Goal: Task Accomplishment & Management: Manage account settings

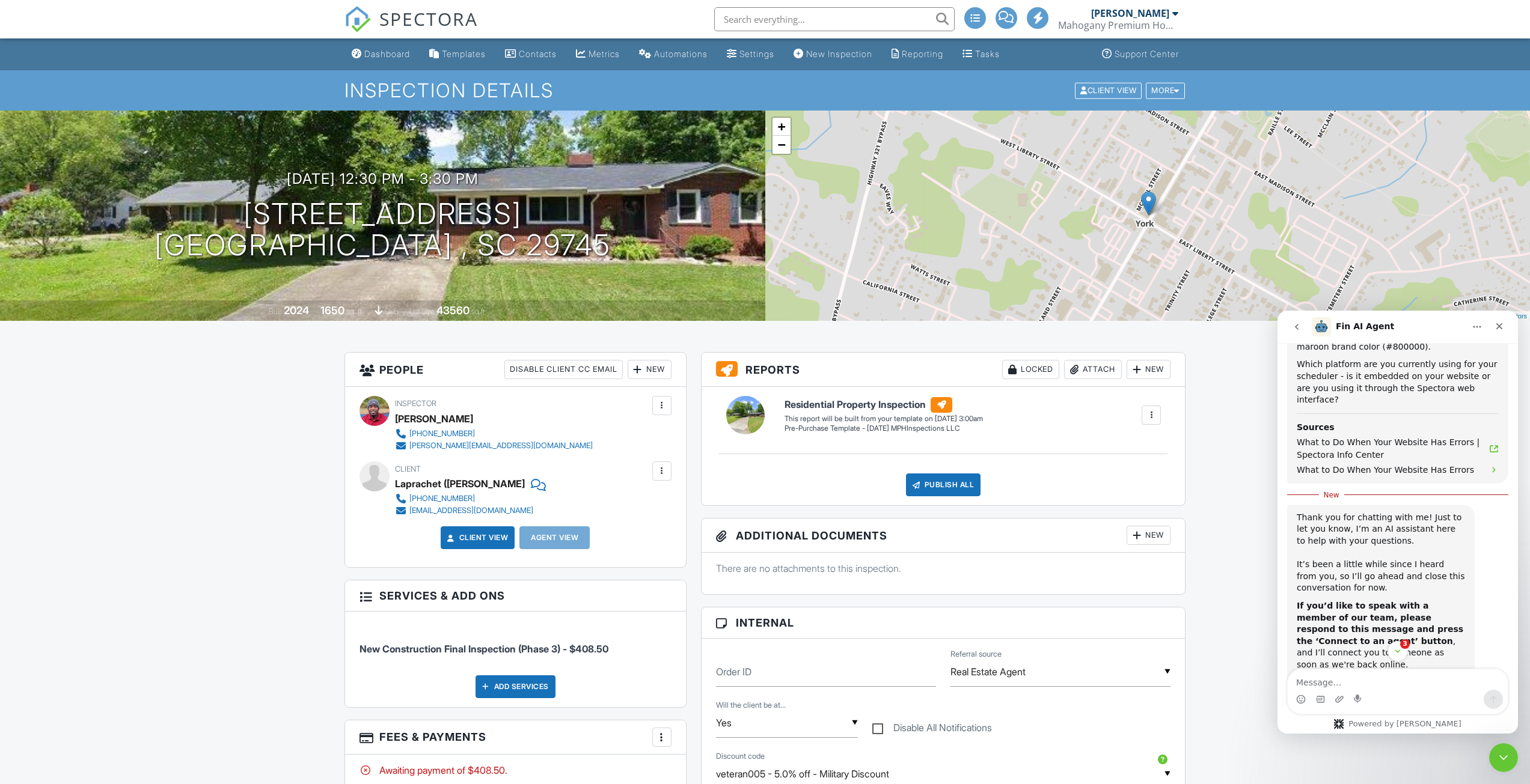
scroll to position [1214, 0]
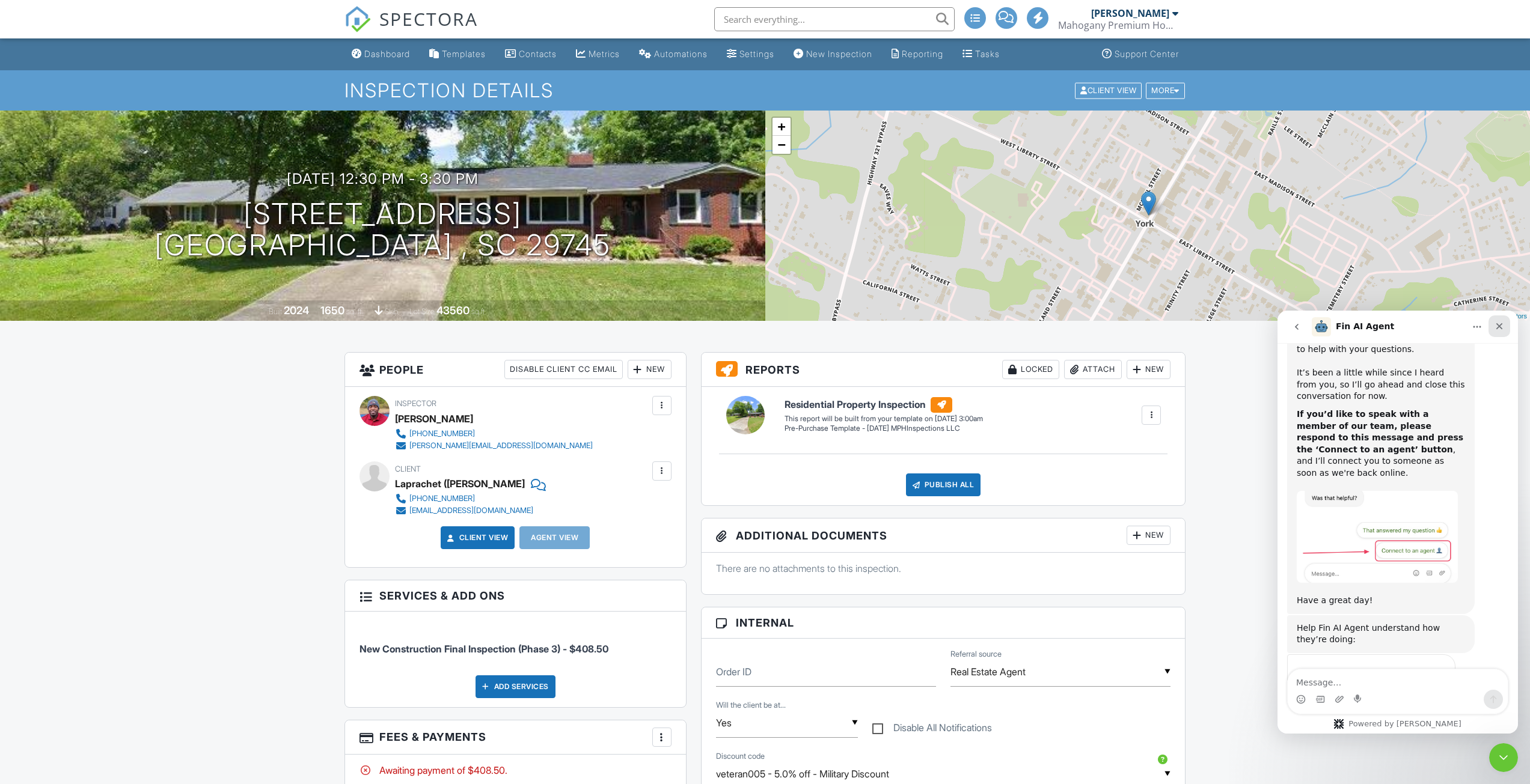
click at [1494, 330] on div "Close" at bounding box center [1499, 326] width 22 height 22
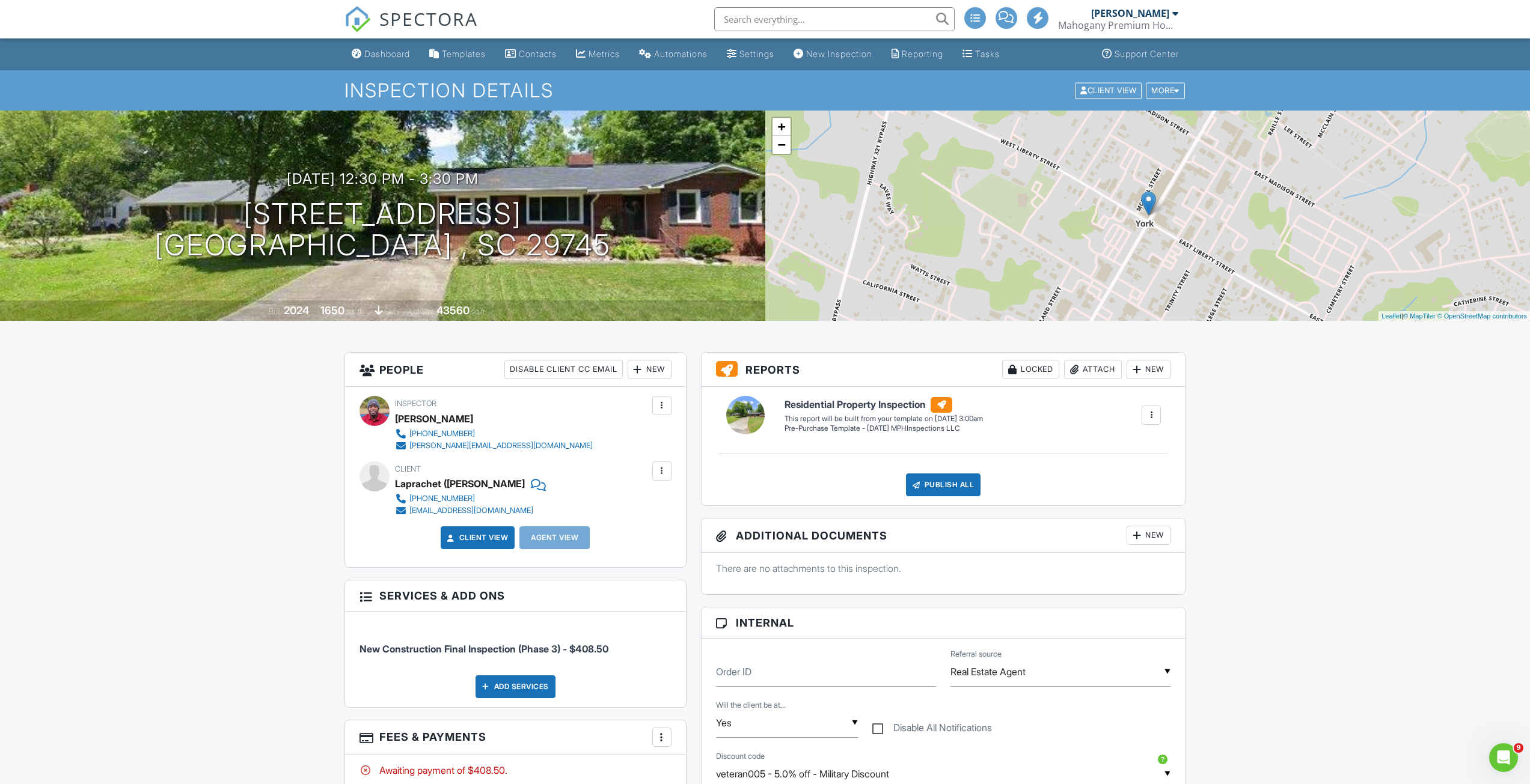
scroll to position [1194, 0]
click at [360, 48] on link "Dashboard" at bounding box center [380, 54] width 68 height 22
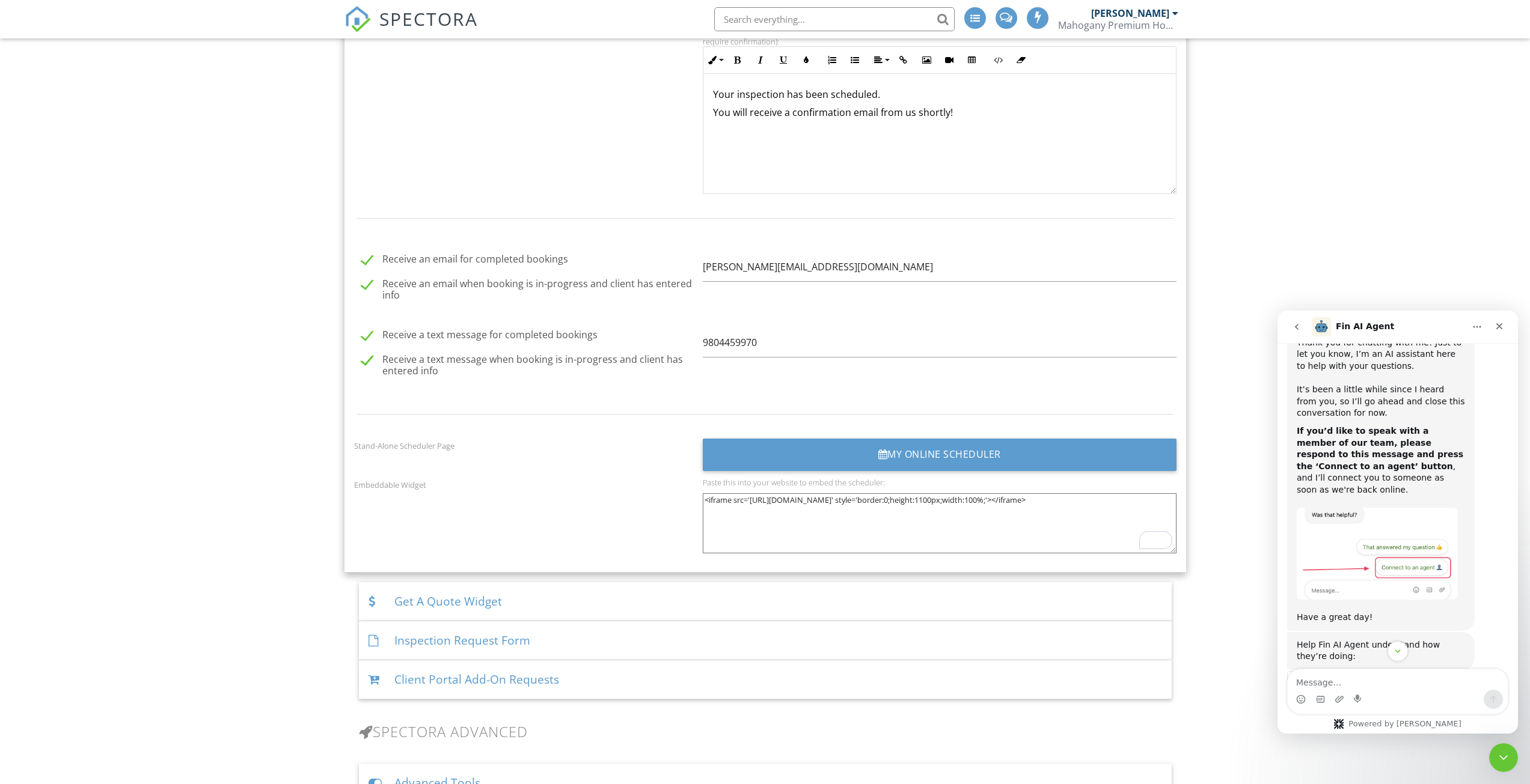
scroll to position [1194, 0]
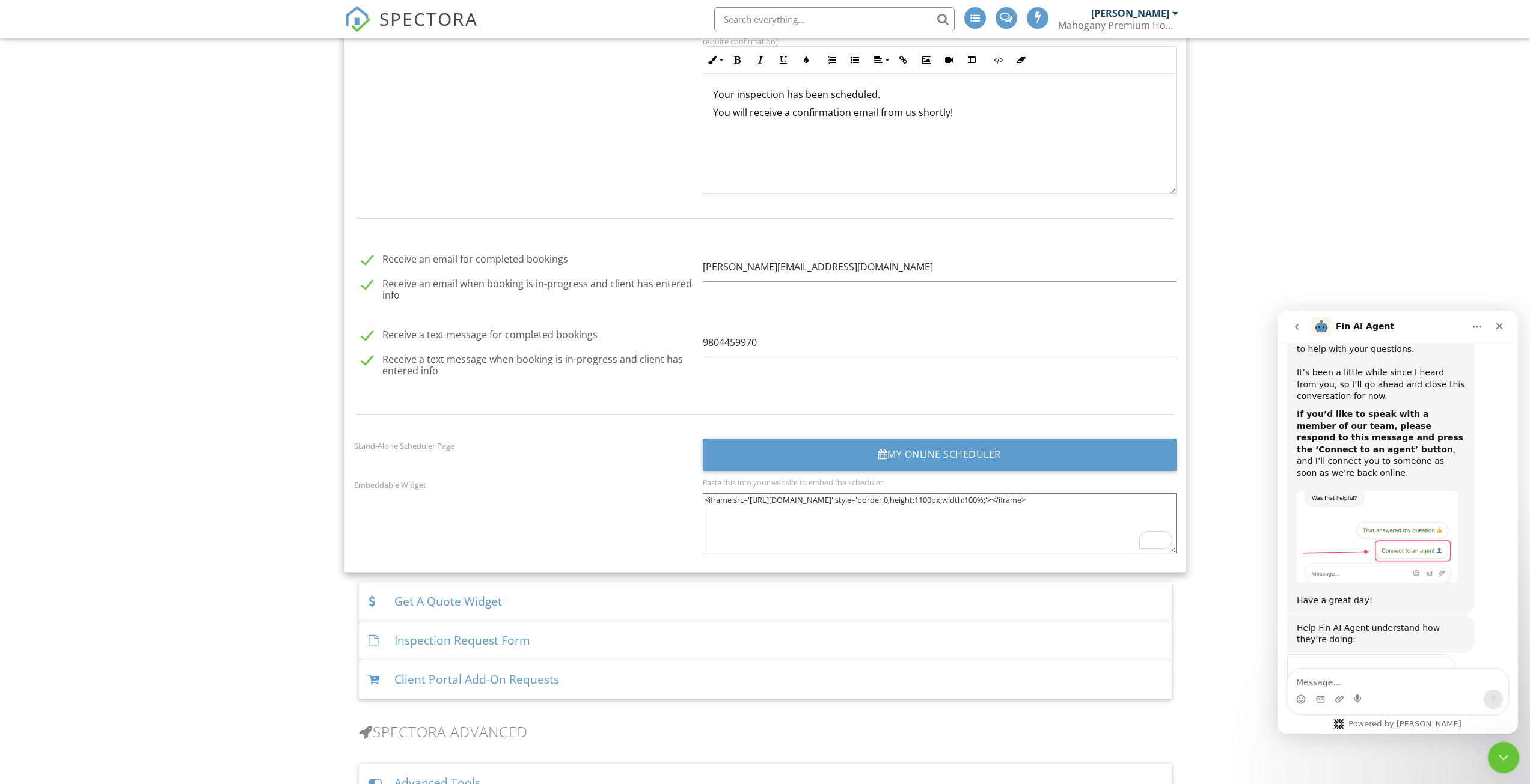
drag, startPoint x: 1503, startPoint y: 754, endPoint x: 2787, endPoint y: 1490, distance: 1480.0
click at [1504, 754] on icon "Close Intercom Messenger" at bounding box center [1501, 756] width 8 height 5
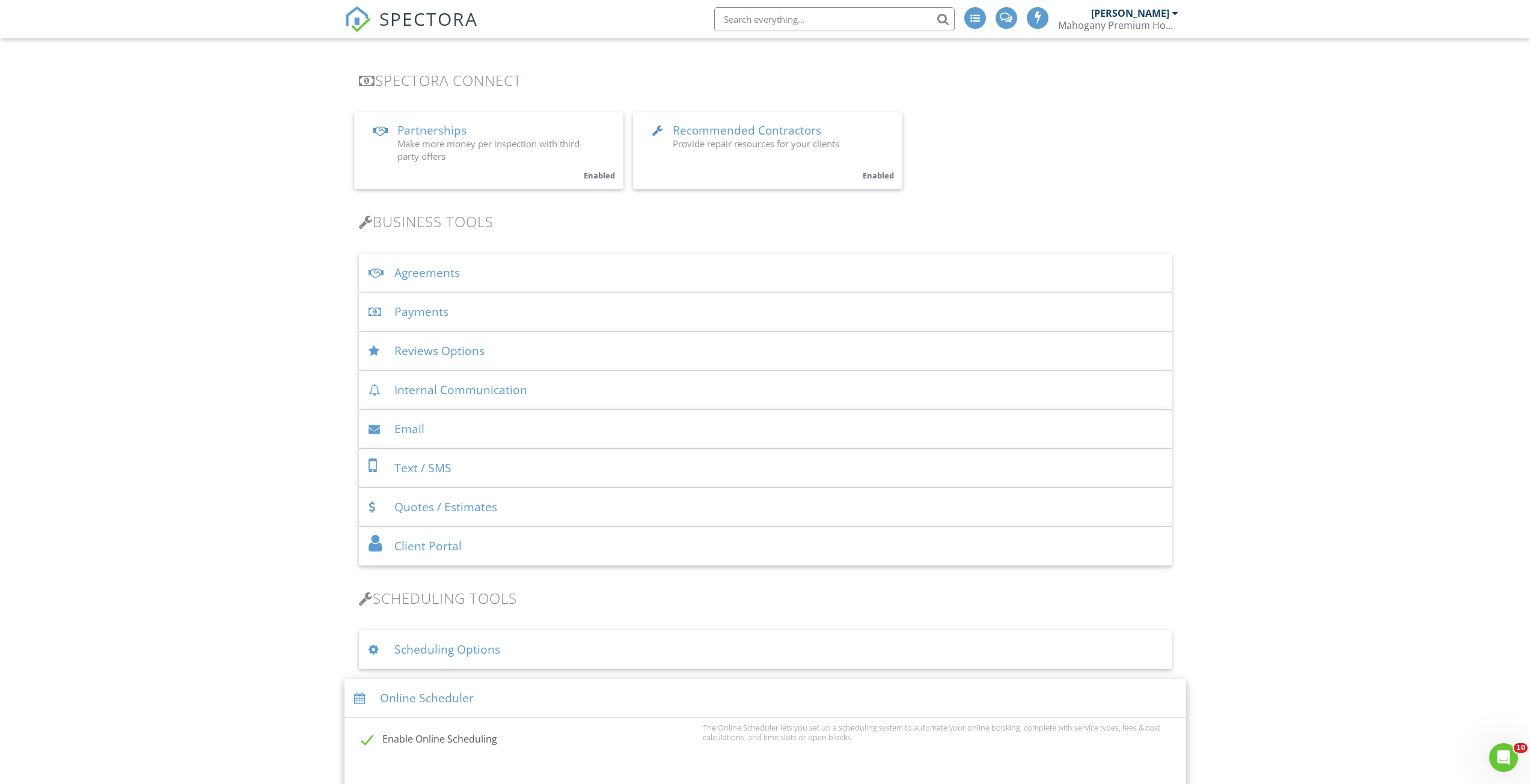
scroll to position [192, 0]
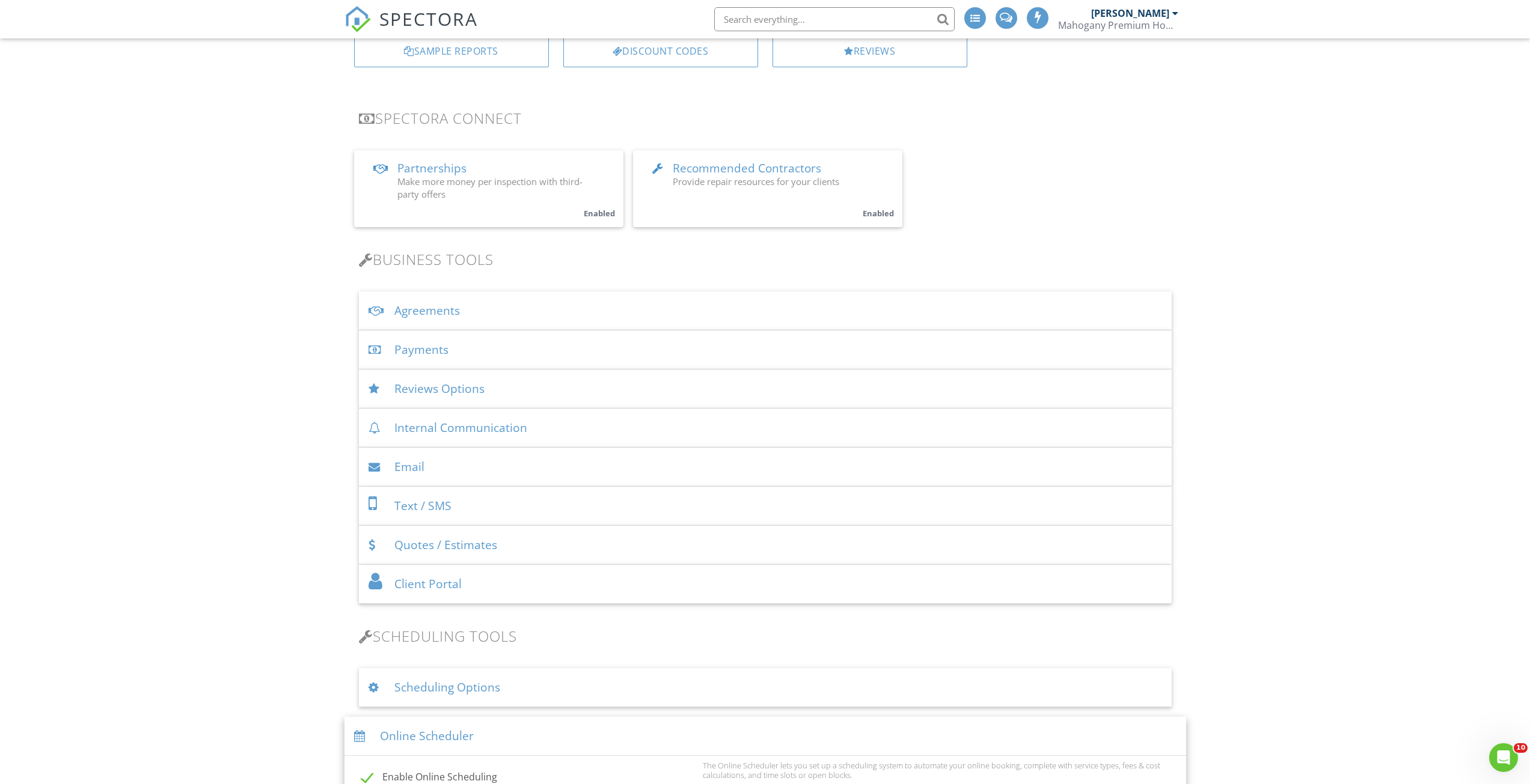
click at [478, 313] on div "Agreements" at bounding box center [765, 310] width 812 height 39
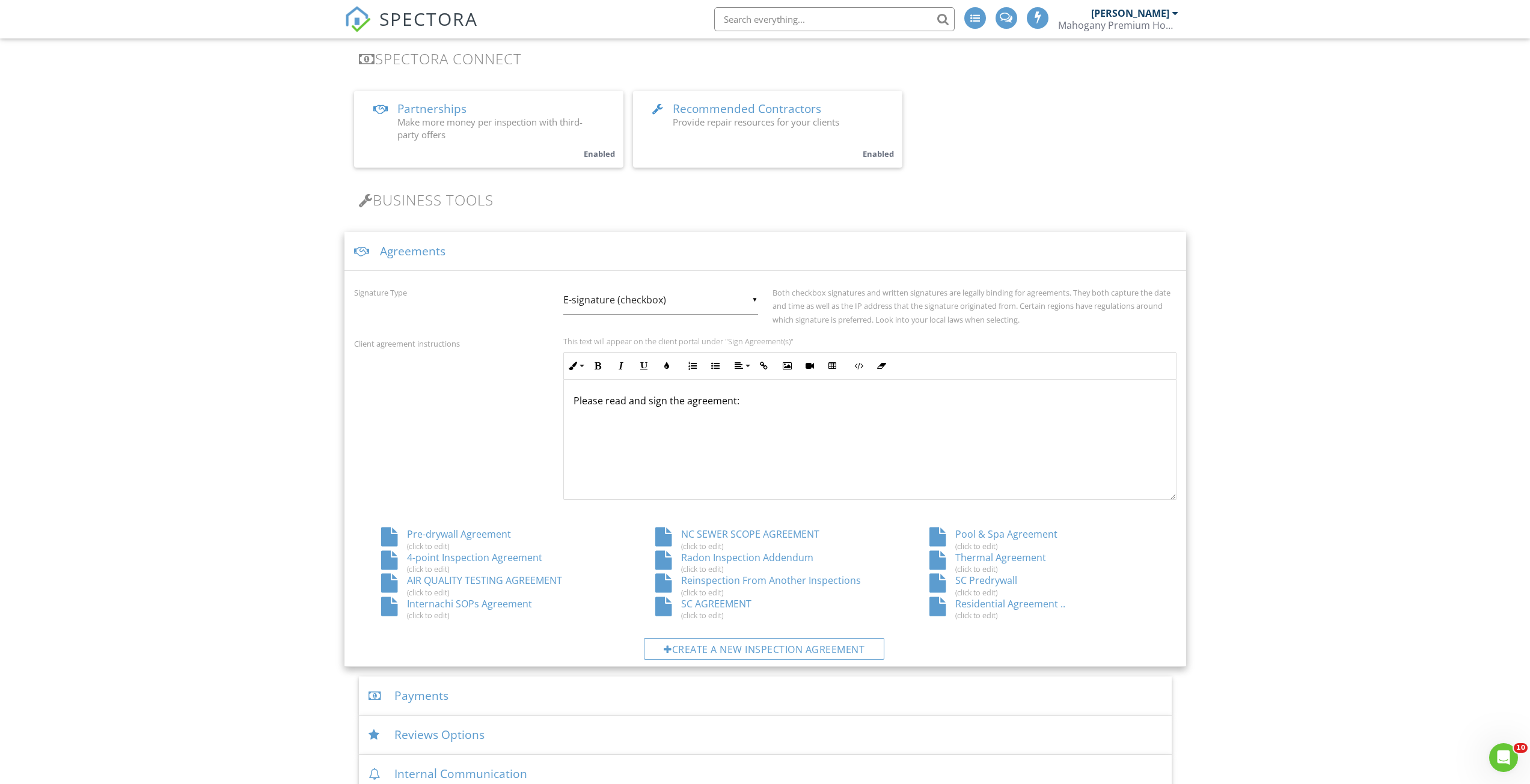
scroll to position [252, 0]
click at [1002, 602] on div "Residential Agreement .. (click to edit)" at bounding box center [1039, 608] width 274 height 23
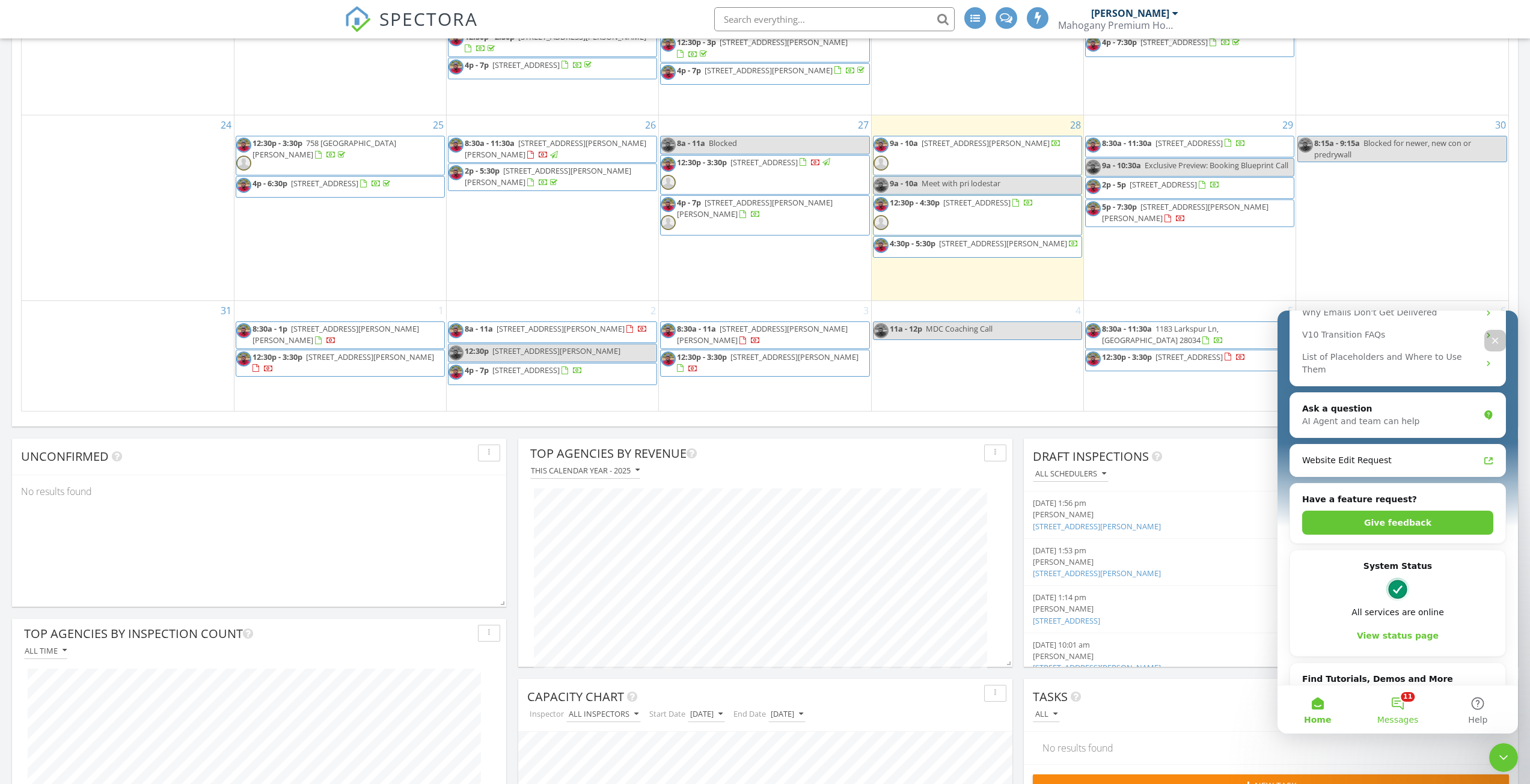
click at [1415, 707] on button "11 Messages" at bounding box center [1397, 709] width 80 height 48
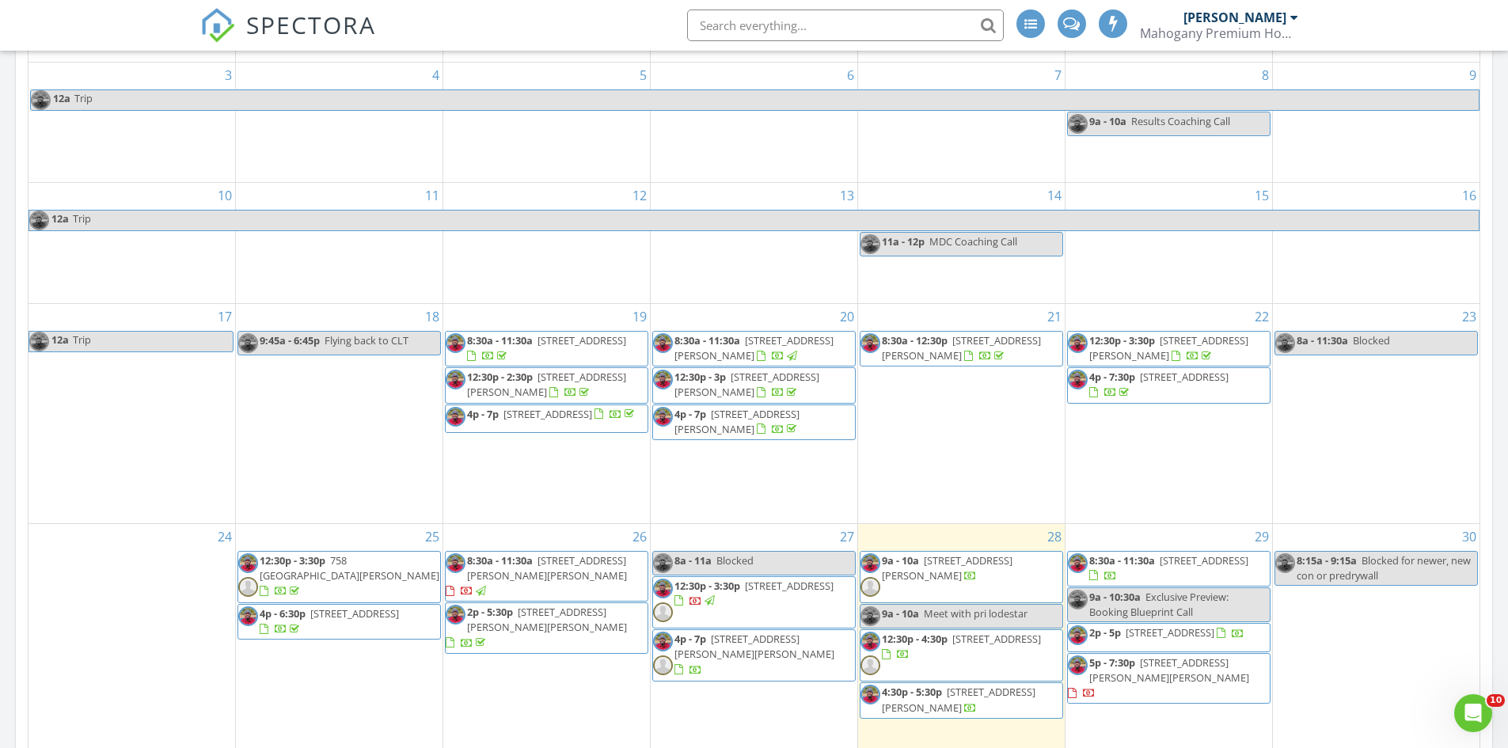
scroll to position [1267, 0]
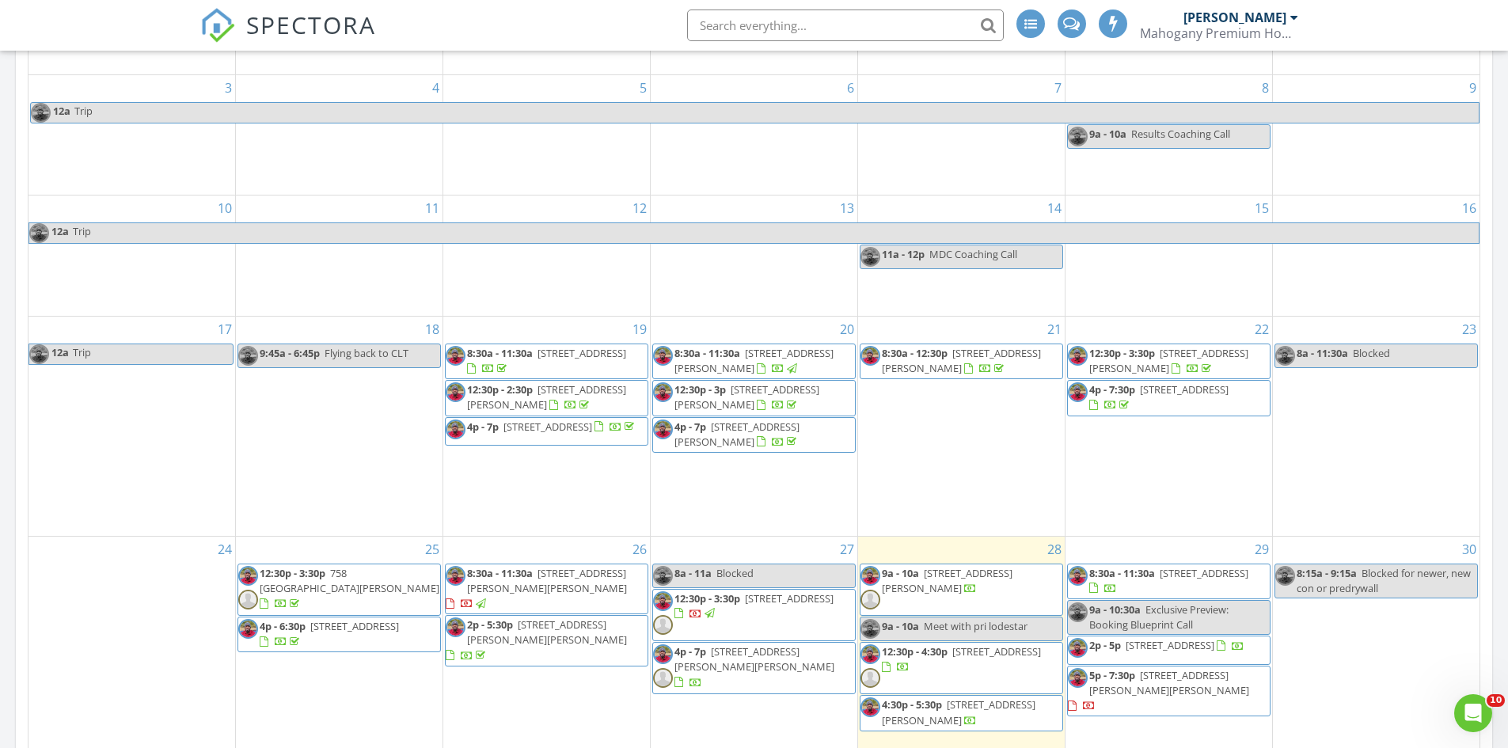
drag, startPoint x: 515, startPoint y: 363, endPoint x: 515, endPoint y: 372, distance: 9.5
click at [538, 360] on span "[STREET_ADDRESS]" at bounding box center [582, 353] width 89 height 14
click at [519, 395] on span "12:30p - 2:30p" at bounding box center [500, 389] width 66 height 14
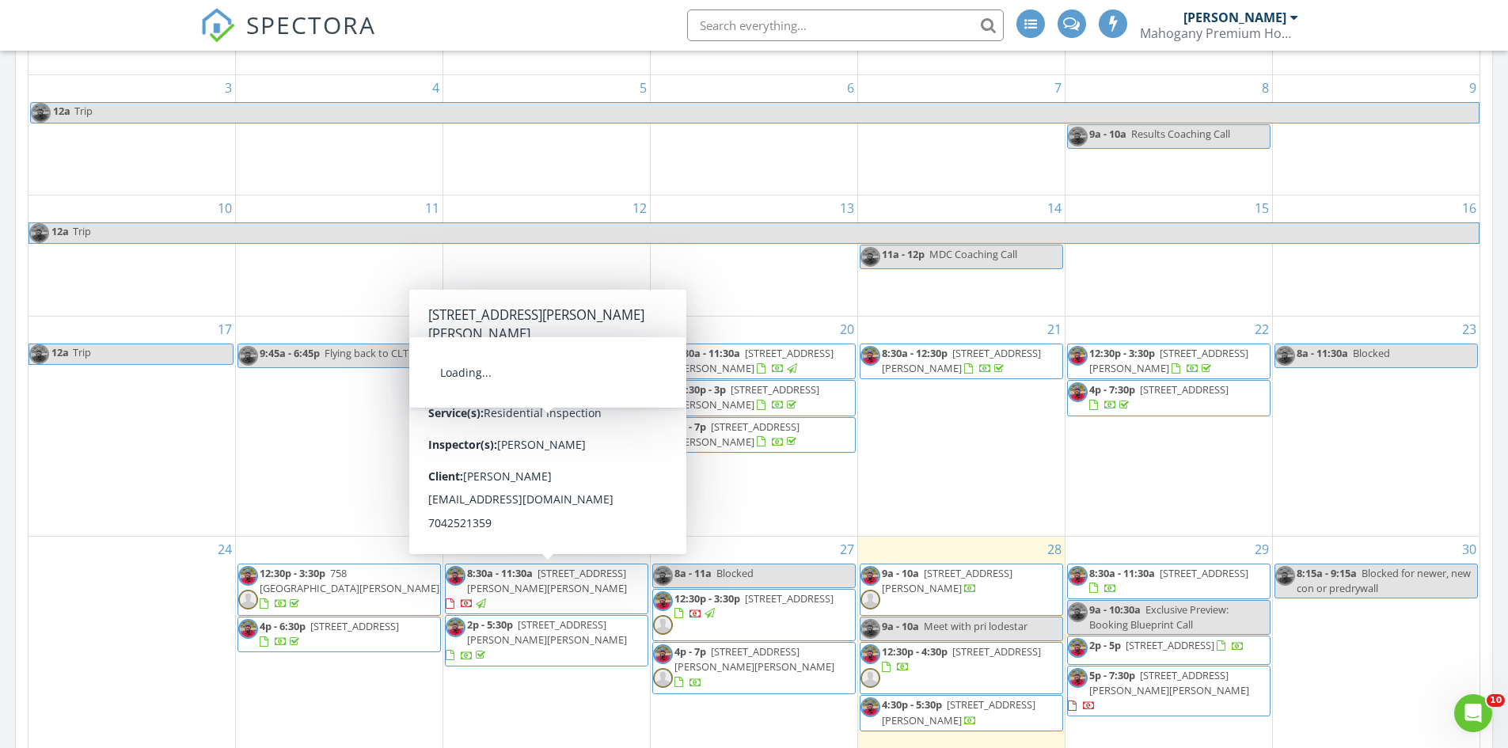
click at [558, 441] on span "4p - 7p [STREET_ADDRESS]" at bounding box center [542, 432] width 192 height 24
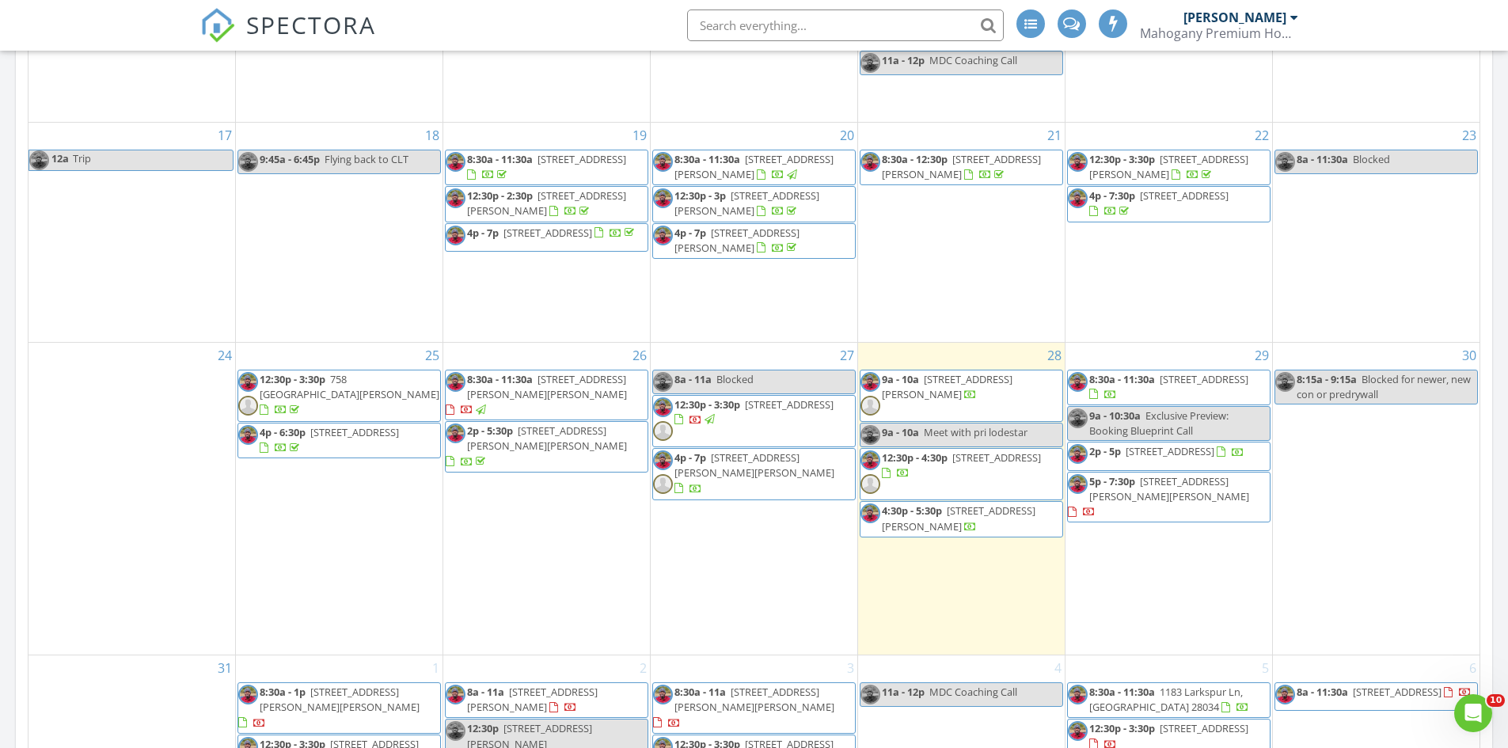
scroll to position [1346, 0]
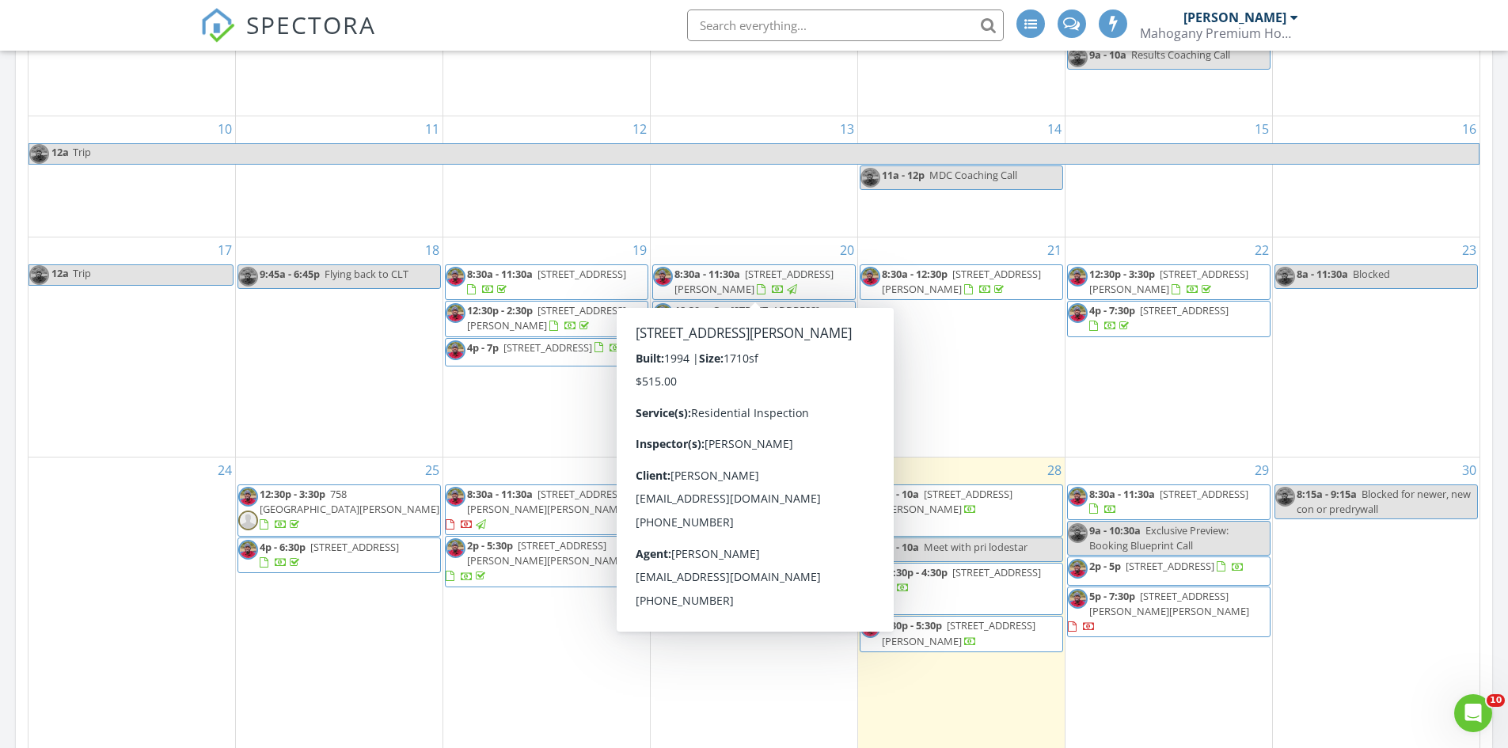
click at [721, 272] on span "8:30a - 11:30a" at bounding box center [708, 274] width 66 height 14
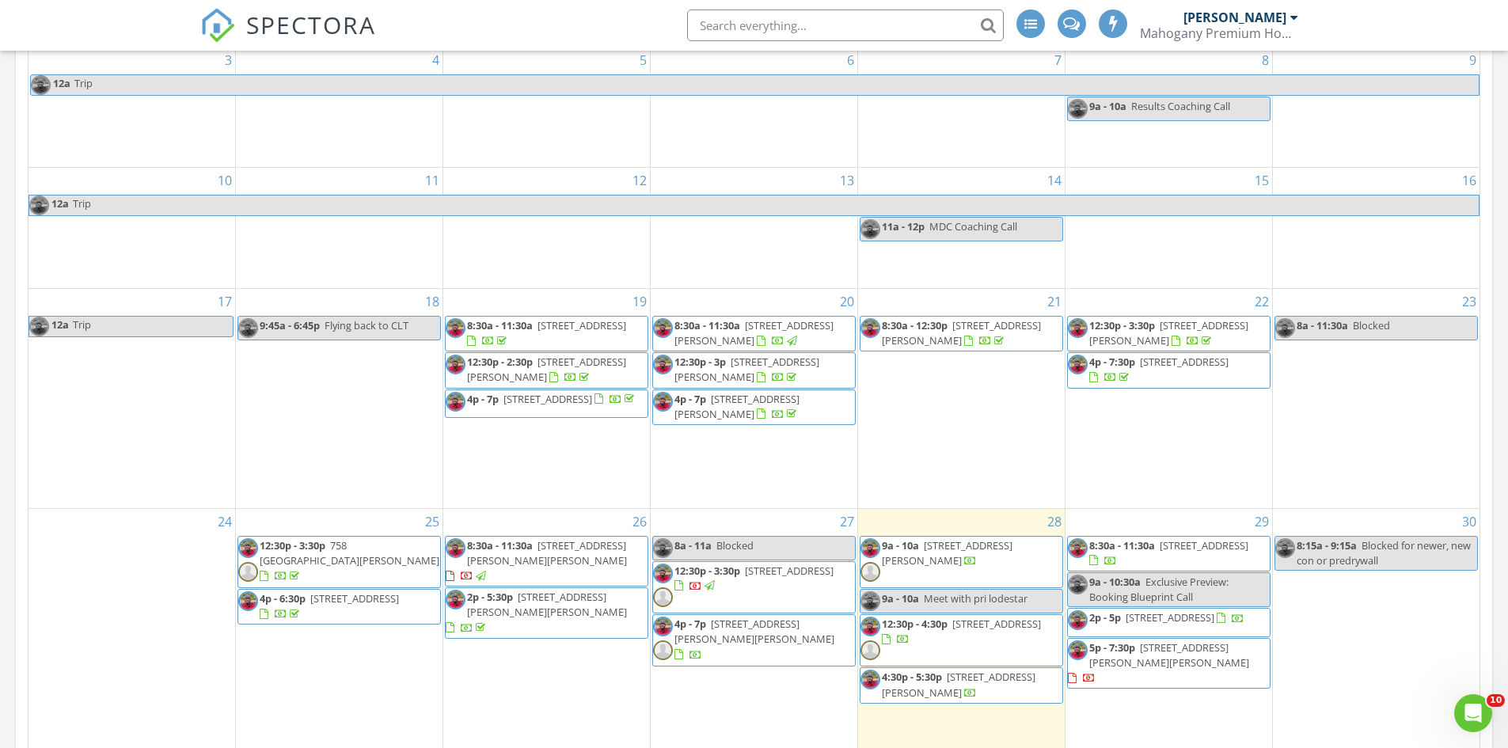
scroll to position [1267, 0]
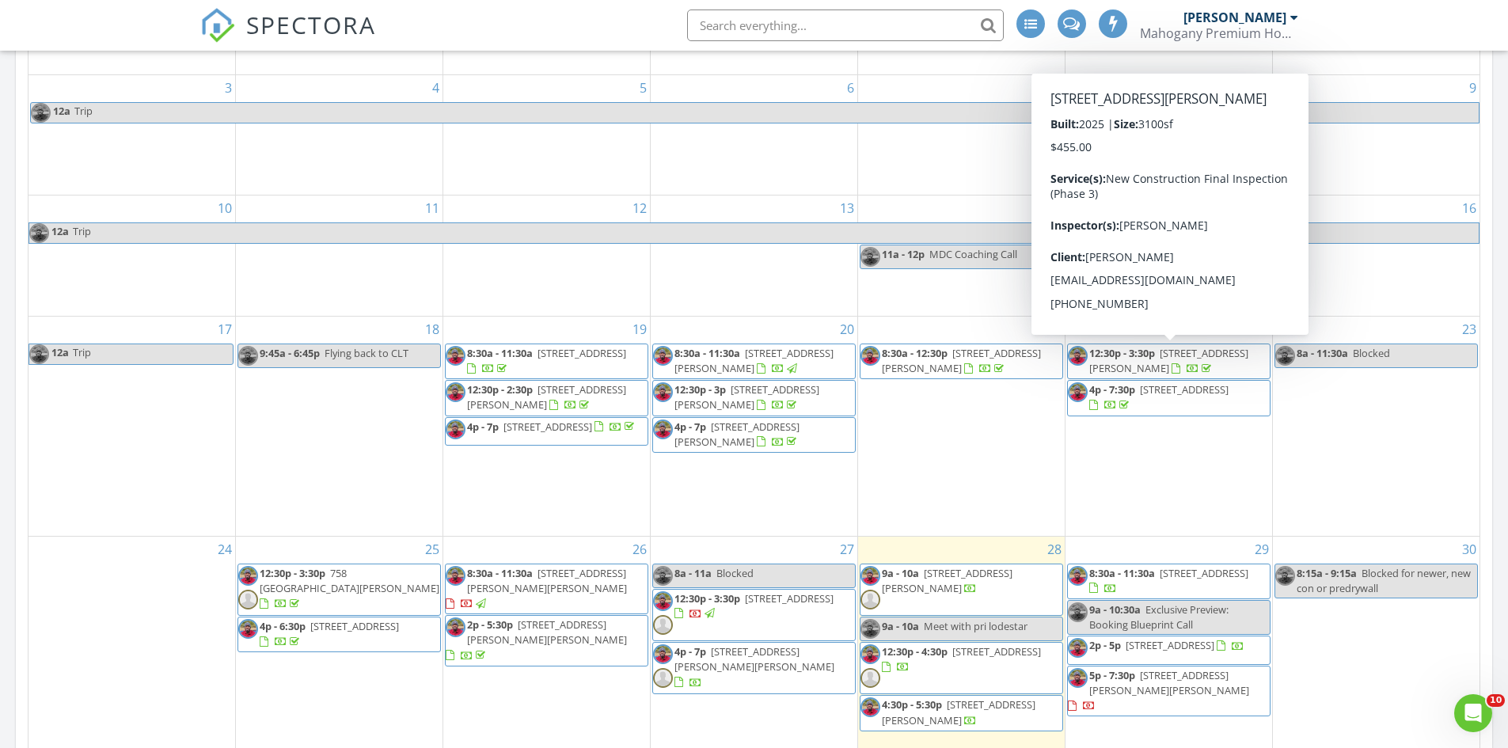
click at [1148, 360] on span "12:30p - 3:30p" at bounding box center [1122, 353] width 66 height 14
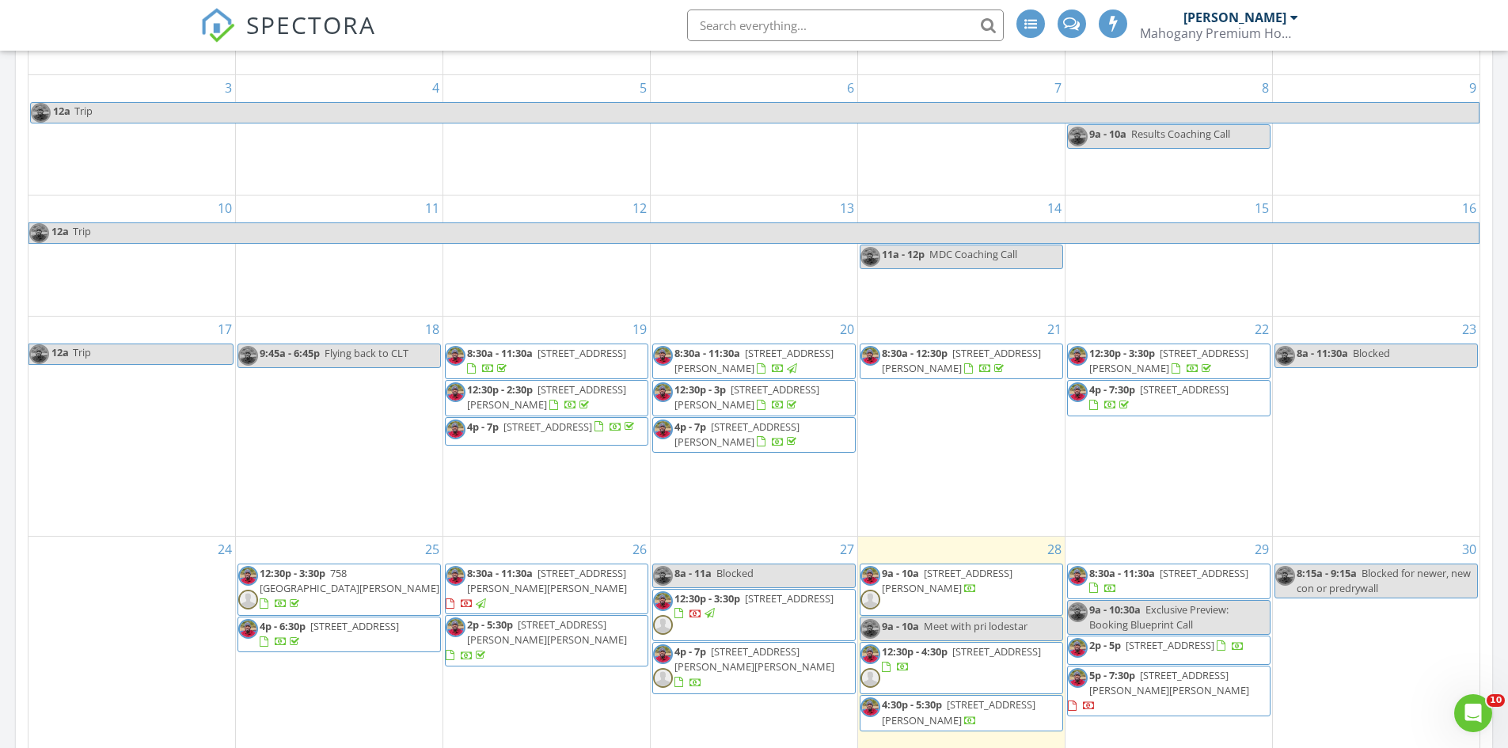
scroll to position [1583, 0]
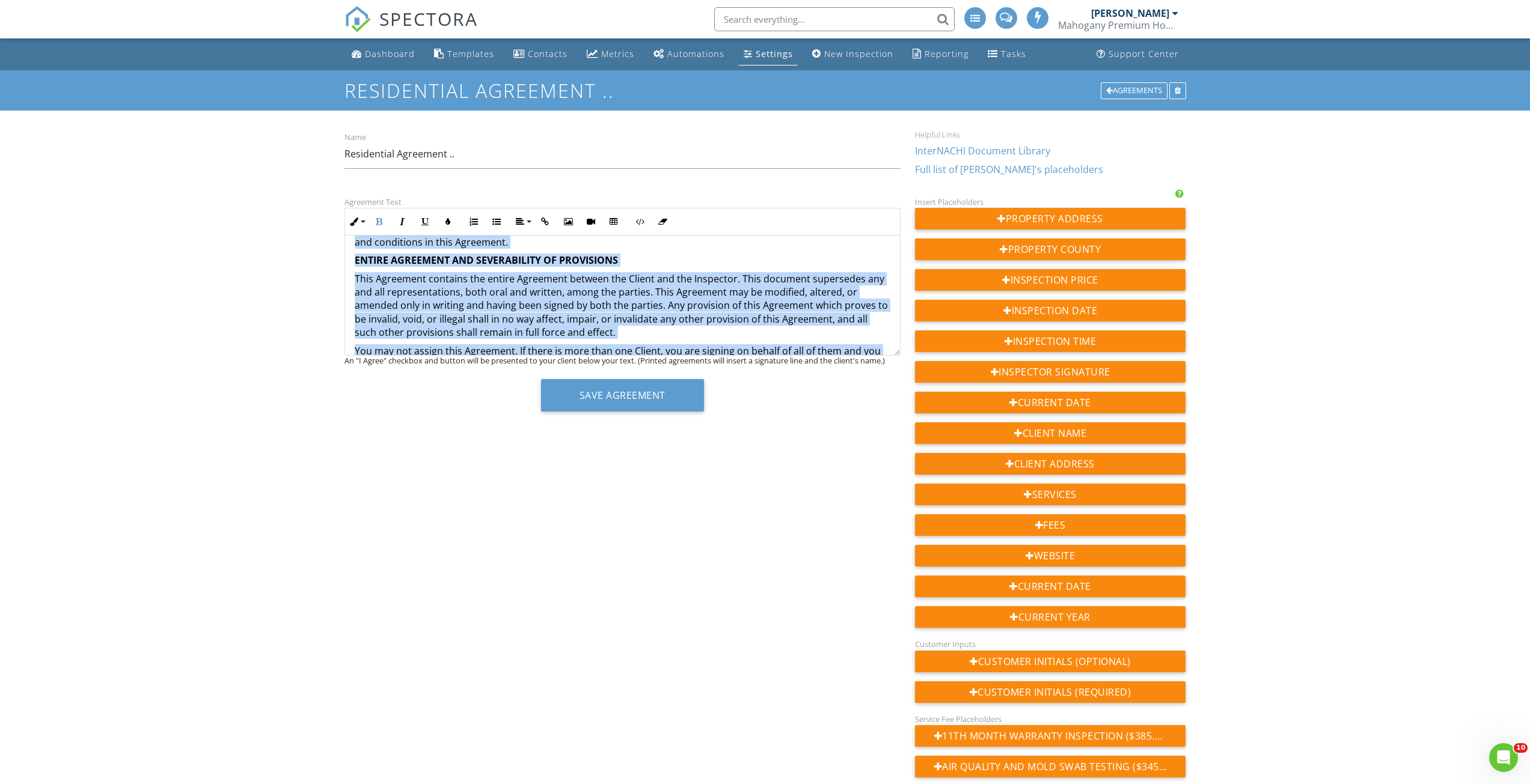
scroll to position [2733, 0]
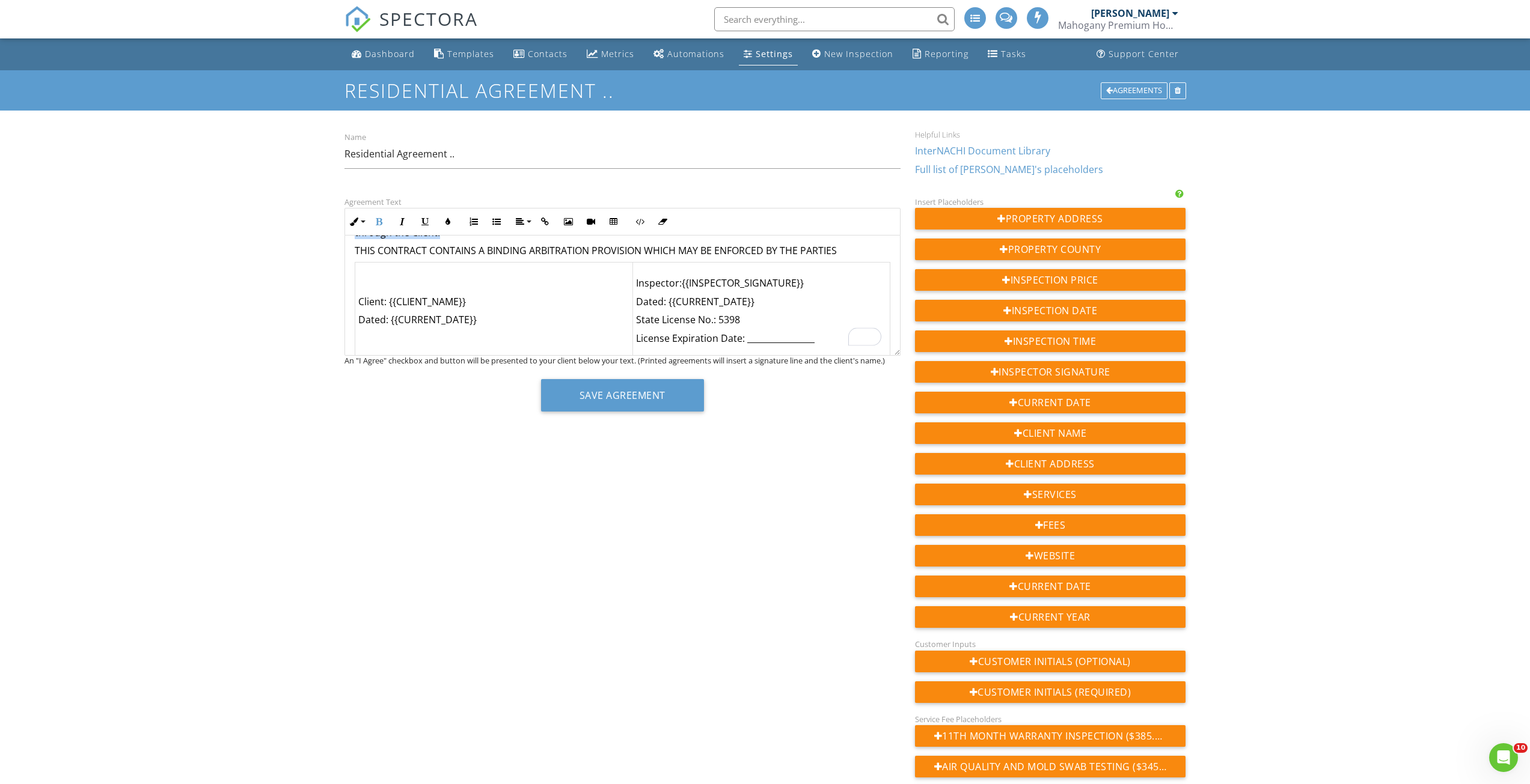
drag, startPoint x: 354, startPoint y: 255, endPoint x: 462, endPoint y: 431, distance: 206.5
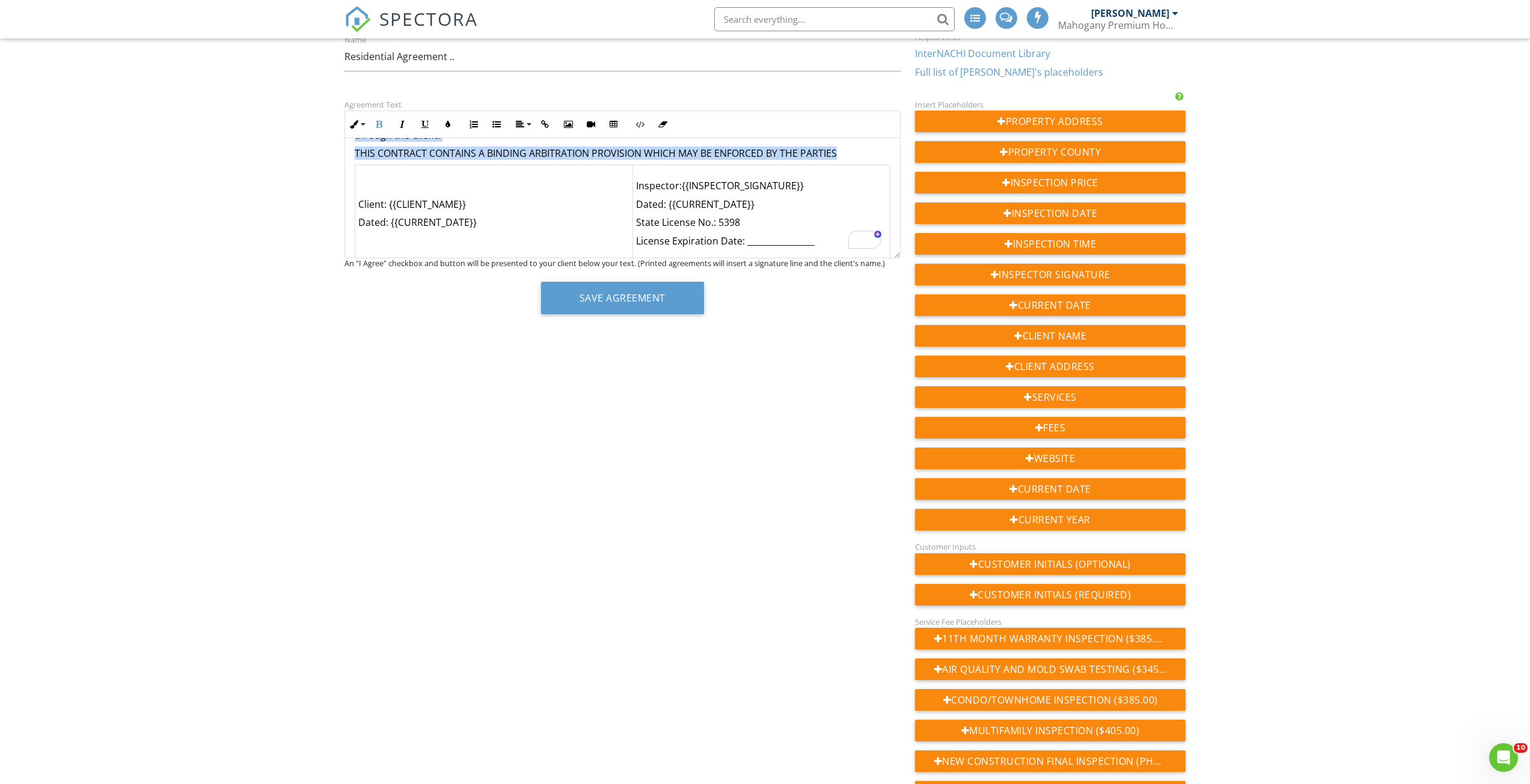
scroll to position [181, 0]
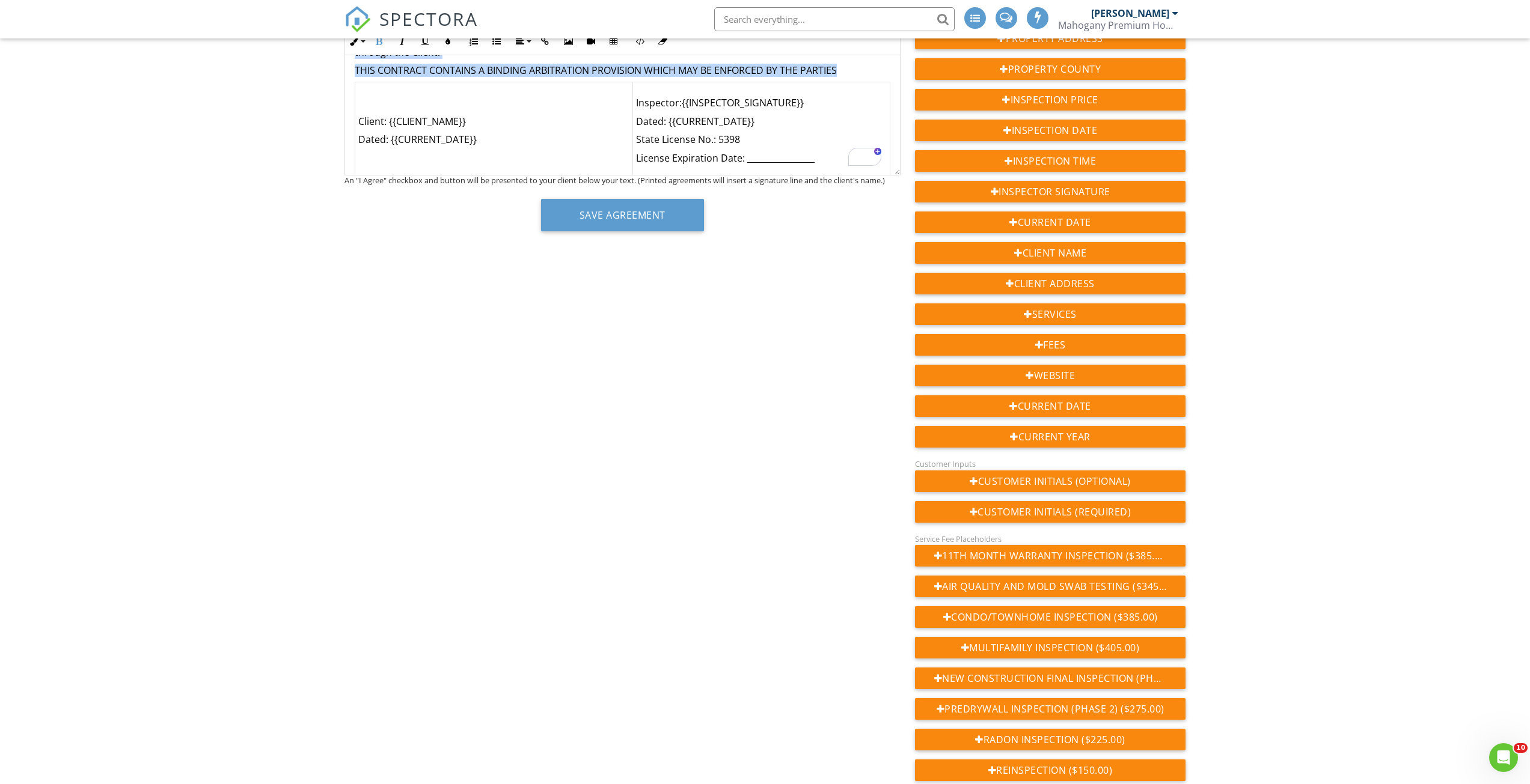
copy div "RESIDENTIAL INSPECTION AGREEMENT NOTE – THIS IS A LEGAL CONTRACT THAT DETAILS T…"
